Goal: Task Accomplishment & Management: Use online tool/utility

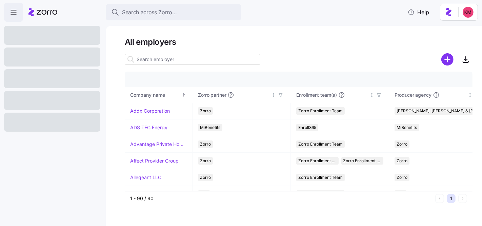
click at [53, 75] on div at bounding box center [52, 78] width 96 height 19
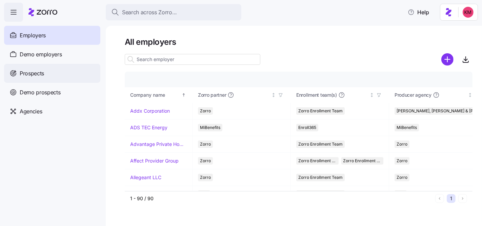
click at [50, 67] on div "Prospects" at bounding box center [52, 73] width 96 height 19
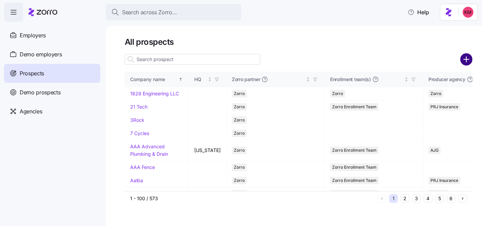
click at [469, 60] on circle "add icon" at bounding box center [466, 59] width 11 height 11
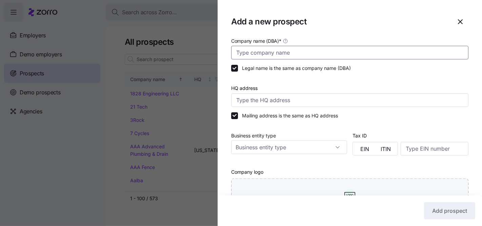
click at [259, 55] on input "Company name (DBA) *" at bounding box center [349, 53] width 237 height 14
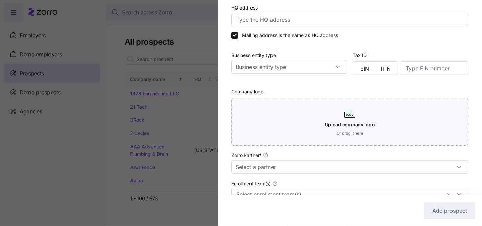
scroll to position [174, 0]
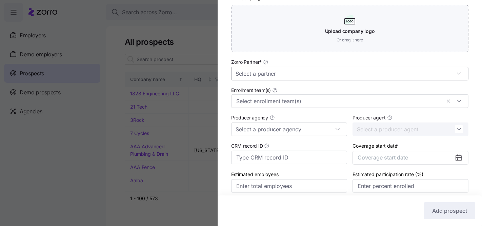
type input "Allied Mortgage Group"
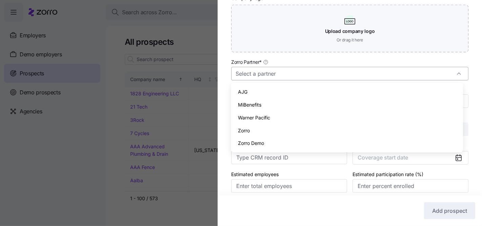
click at [307, 75] on input "Zorro Partner *" at bounding box center [349, 74] width 237 height 14
click at [271, 131] on div "Zorro" at bounding box center [347, 130] width 226 height 13
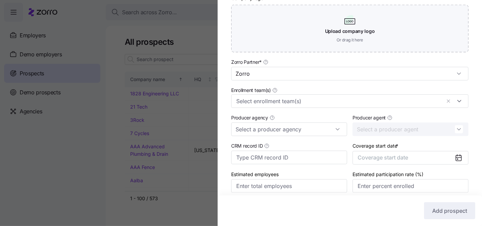
type input "Zorro"
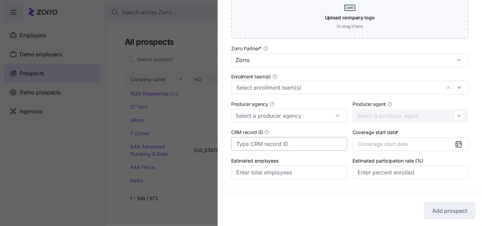
scroll to position [200, 0]
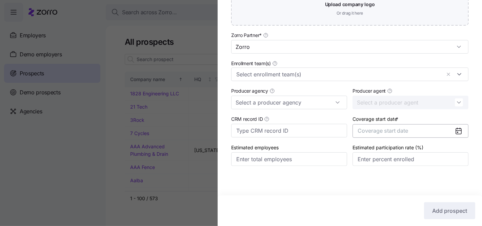
click at [389, 133] on span "Coverage start date" at bounding box center [383, 130] width 51 height 7
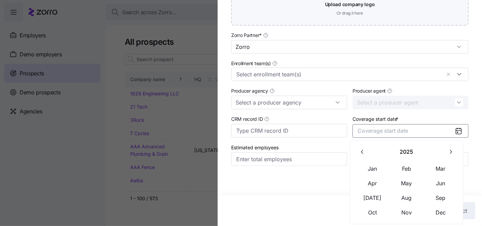
click at [367, 160] on div "[DATE] Feb Mar Apr May Jun [DATE] Aug Sep Oct Nov Dec" at bounding box center [407, 181] width 102 height 75
click at [372, 169] on button "Jan" at bounding box center [373, 169] width 34 height 14
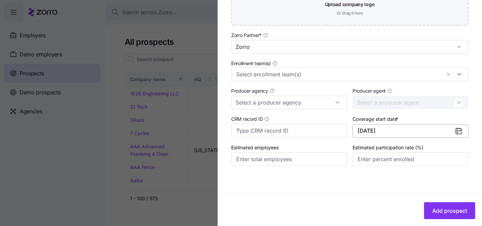
click at [433, 129] on button "[DATE]" at bounding box center [411, 131] width 116 height 14
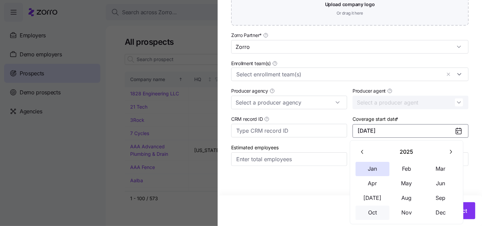
click at [372, 218] on button "Oct" at bounding box center [373, 212] width 34 height 14
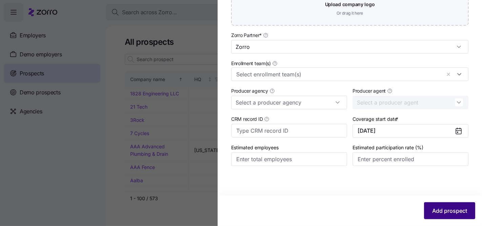
click at [454, 213] on span "Add prospect" at bounding box center [449, 210] width 35 height 8
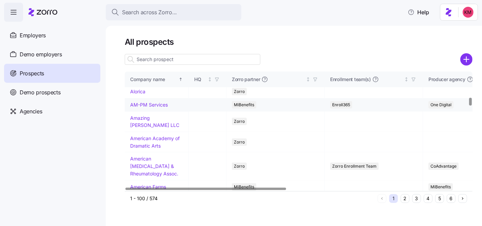
scroll to position [329, 0]
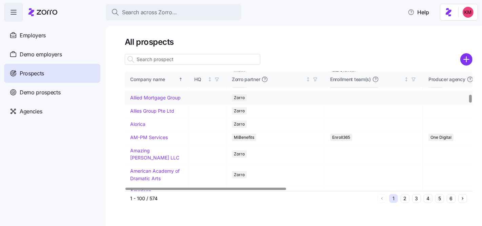
click at [152, 100] on link "Allied Mortgage Group" at bounding box center [155, 98] width 51 height 6
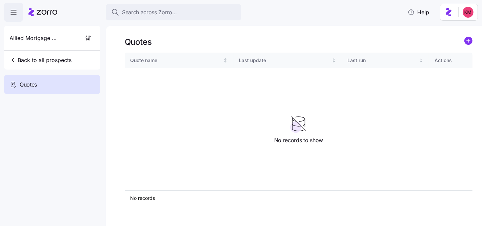
click at [474, 41] on div "Quotes Quote name Last update Last run Actions No records 1 No records to show" at bounding box center [294, 126] width 376 height 200
click at [470, 42] on circle "add icon" at bounding box center [468, 40] width 7 height 7
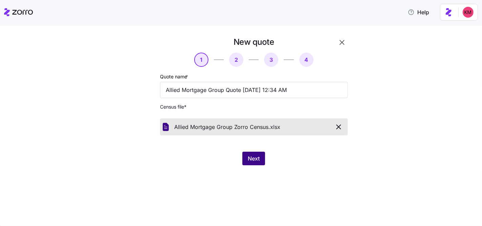
click at [260, 159] on button "Next" at bounding box center [253, 159] width 23 height 14
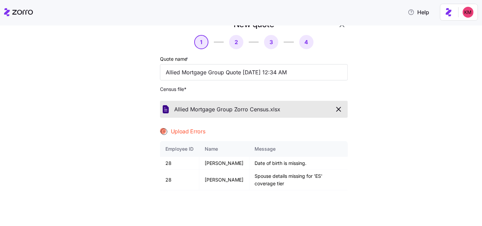
scroll to position [58, 0]
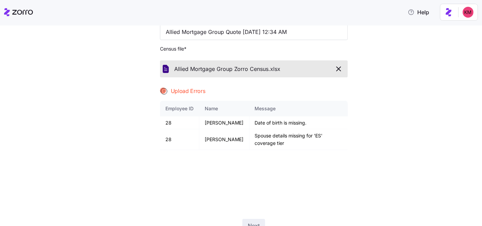
click at [338, 66] on icon "button" at bounding box center [339, 69] width 8 height 8
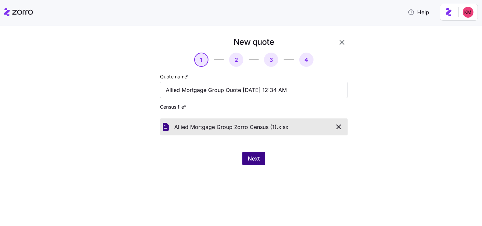
click at [261, 157] on button "Next" at bounding box center [253, 159] width 23 height 14
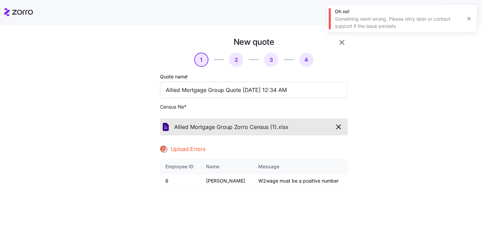
click at [397, 124] on div "New quote 1 2 3 4 Quote name * Allied Mortgage Group Quote [DATE] 12:34 AM Cens…" at bounding box center [246, 168] width 454 height 262
click at [335, 127] on icon "button" at bounding box center [339, 127] width 8 height 8
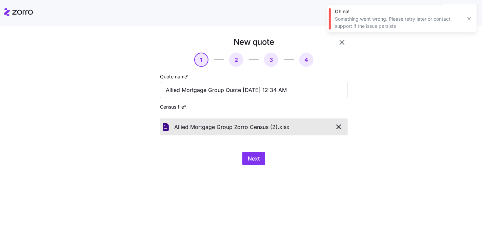
click at [256, 149] on div "New quote 1 2 3 4 Quote name * Allied Mortgage Group Quote [DATE] 12:34 AM Cens…" at bounding box center [253, 101] width 193 height 134
click at [258, 158] on span "Next" at bounding box center [254, 158] width 12 height 8
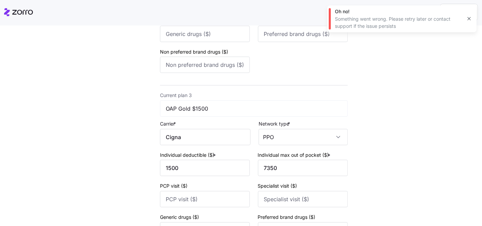
scroll to position [499, 0]
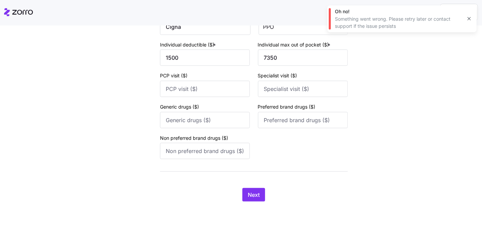
click at [239, 190] on div "Next" at bounding box center [254, 195] width 188 height 14
click at [242, 194] on button "Next" at bounding box center [253, 195] width 23 height 14
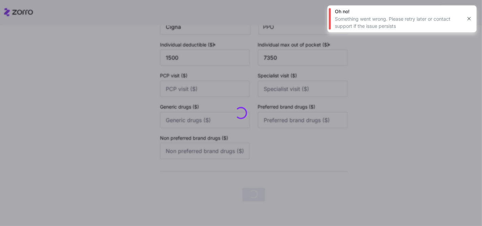
scroll to position [0, 0]
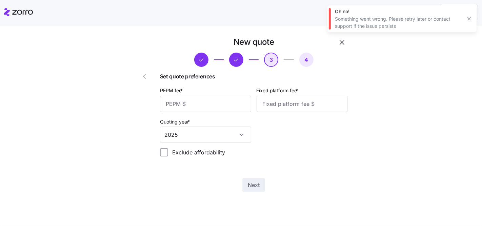
click at [214, 113] on div "PEPM fee *" at bounding box center [205, 98] width 97 height 31
click at [213, 103] on input "PEPM fee *" at bounding box center [205, 104] width 91 height 16
type input "60"
type input "100"
click at [257, 184] on span "Next" at bounding box center [254, 185] width 12 height 8
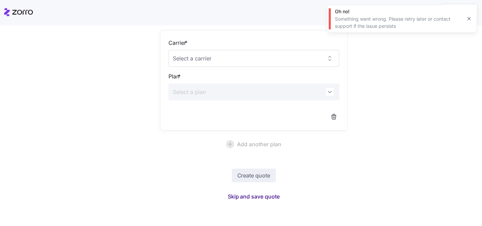
click at [248, 197] on span "Skip and save quote" at bounding box center [254, 196] width 52 height 8
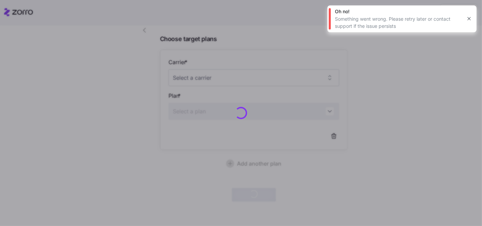
scroll to position [45, 0]
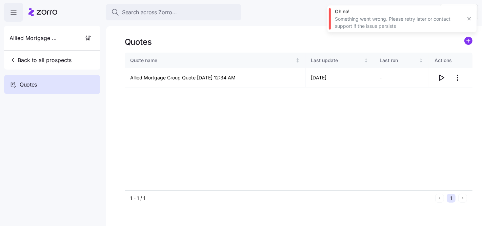
click at [441, 93] on div "Quote name Last update Last run Actions Allied Mortgage Group Quote [DATE] 12:3…" at bounding box center [299, 122] width 348 height 138
click at [442, 78] on icon "button" at bounding box center [441, 78] width 8 height 8
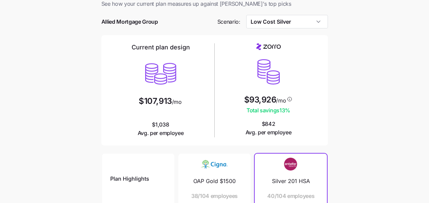
scroll to position [7, 0]
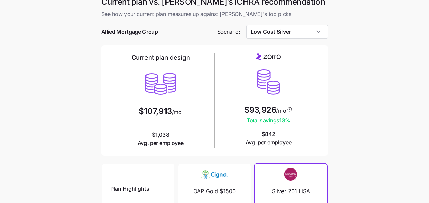
click at [288, 22] on div at bounding box center [214, 21] width 226 height 7
click at [286, 29] on input "Low Cost Silver" at bounding box center [287, 32] width 82 height 14
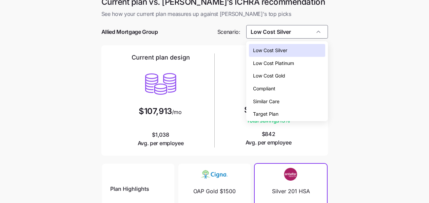
click at [276, 101] on span "Similar Care" at bounding box center [266, 101] width 26 height 7
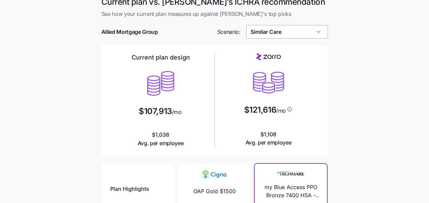
click at [289, 32] on input "Similar Care" at bounding box center [287, 32] width 82 height 14
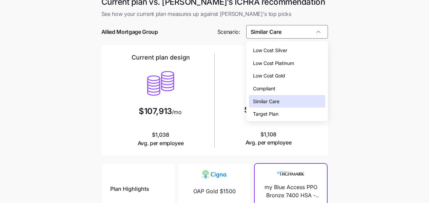
click at [341, 62] on main "Current plan vs. Zorro’s ICHRA recommendation See how your current plan measure…" at bounding box center [214, 178] width 429 height 370
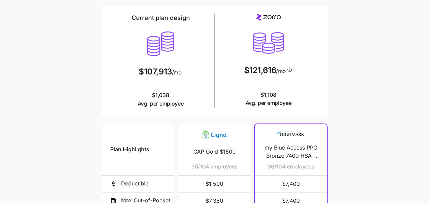
scroll to position [28, 0]
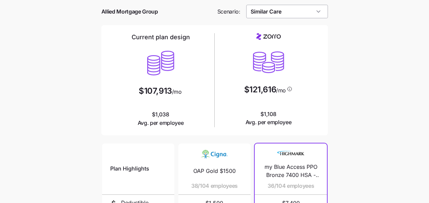
click at [268, 13] on input "Similar Care" at bounding box center [287, 12] width 82 height 14
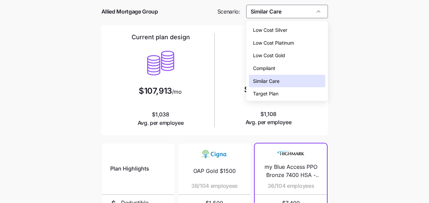
click at [274, 53] on span "Low Cost Gold" at bounding box center [269, 55] width 32 height 7
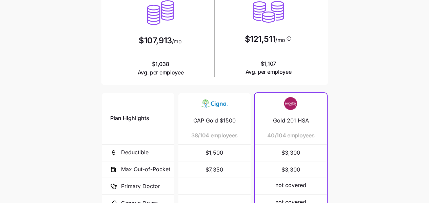
scroll to position [0, 0]
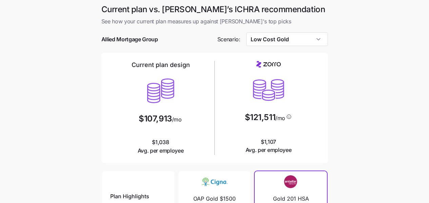
click at [273, 31] on div at bounding box center [214, 29] width 226 height 7
click at [275, 43] on input "Low Cost Gold" at bounding box center [287, 40] width 82 height 14
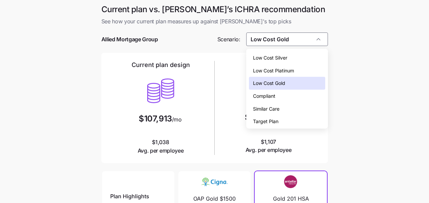
click at [276, 57] on span "Low Cost Silver" at bounding box center [270, 57] width 34 height 7
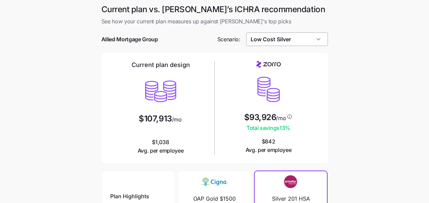
click at [315, 41] on input "Low Cost Silver" at bounding box center [287, 40] width 82 height 14
click at [381, 94] on main "Current plan vs. Zorro’s ICHRA recommendation See how your current plan measure…" at bounding box center [214, 185] width 429 height 370
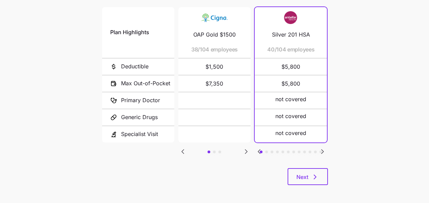
scroll to position [164, 0]
click at [244, 151] on icon "Go to next slide" at bounding box center [246, 152] width 8 height 8
click at [182, 150] on icon "Go to previous slide" at bounding box center [183, 152] width 2 height 4
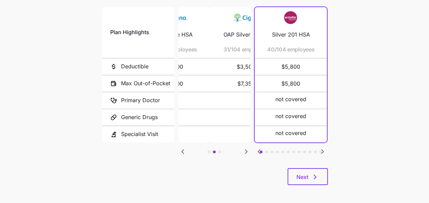
click at [182, 150] on icon "Go to previous slide" at bounding box center [183, 152] width 2 height 4
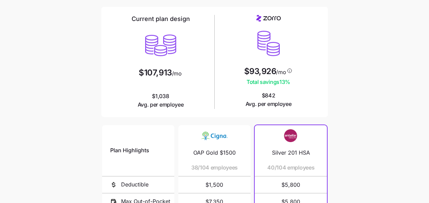
scroll to position [37, 0]
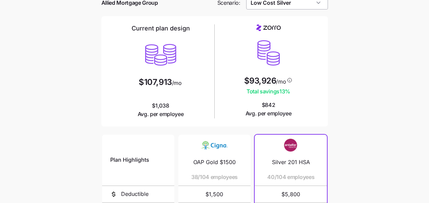
click at [287, 7] on input "Low Cost Silver" at bounding box center [287, 3] width 82 height 14
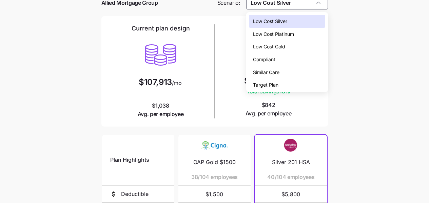
click at [286, 45] on div "Low Cost Gold" at bounding box center [287, 46] width 76 height 13
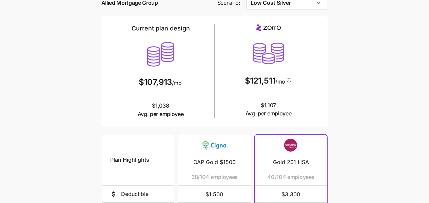
type input "Low Cost Gold"
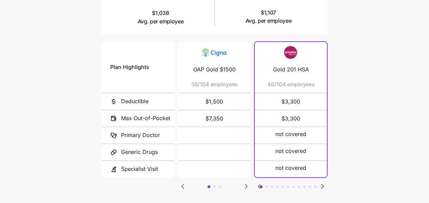
scroll to position [166, 0]
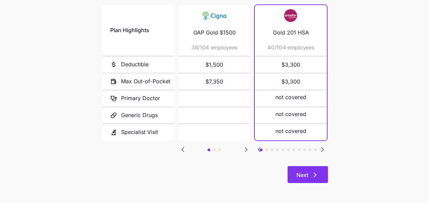
click at [306, 179] on button "Next" at bounding box center [307, 174] width 40 height 17
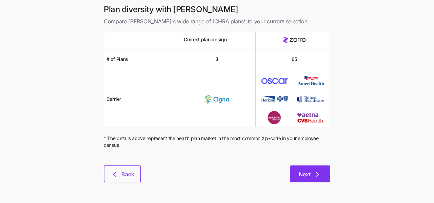
click at [298, 169] on button "Next" at bounding box center [310, 174] width 40 height 17
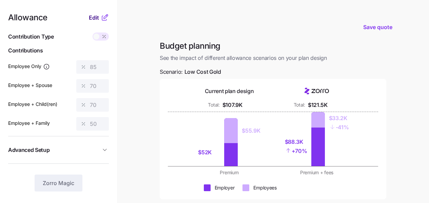
click at [96, 15] on span "Edit" at bounding box center [94, 18] width 10 height 8
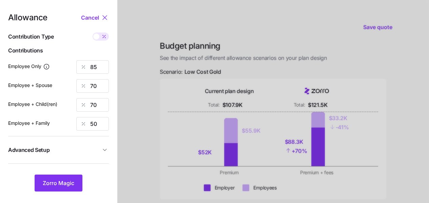
click at [61, 148] on span "Advanced Setup" at bounding box center [54, 150] width 93 height 8
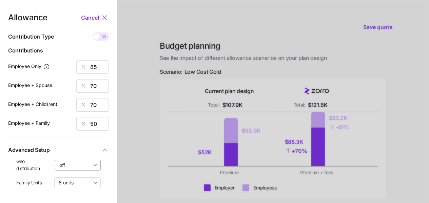
click at [61, 162] on input "off" at bounding box center [78, 165] width 46 height 11
click at [75, 147] on span "By state (17)" at bounding box center [75, 148] width 28 height 7
type input "By state (17)"
click at [128, 104] on div at bounding box center [273, 166] width 312 height 333
click at [107, 72] on input "85" at bounding box center [92, 67] width 33 height 14
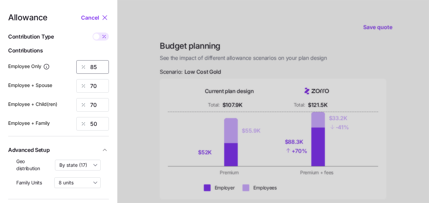
click at [103, 67] on input "85" at bounding box center [92, 67] width 33 height 14
type input "70"
type input "36"
type input "39"
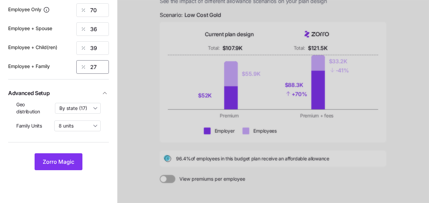
scroll to position [114, 0]
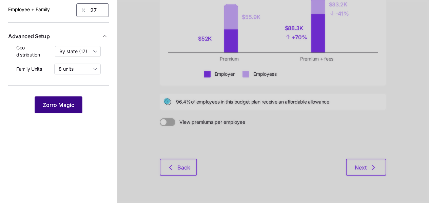
type input "27"
click at [69, 107] on span "Zorro Magic" at bounding box center [59, 105] width 32 height 8
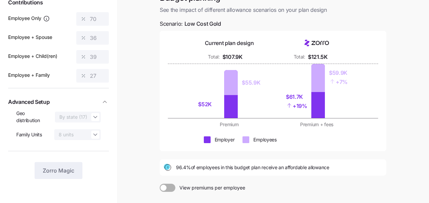
scroll to position [0, 0]
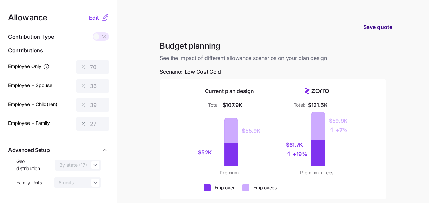
click at [378, 23] on span "Save quote" at bounding box center [377, 27] width 29 height 8
